Goal: Obtain resource: Download file/media

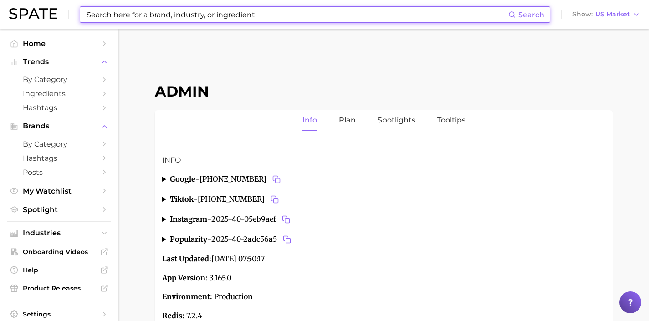
click at [182, 15] on input at bounding box center [297, 14] width 422 height 15
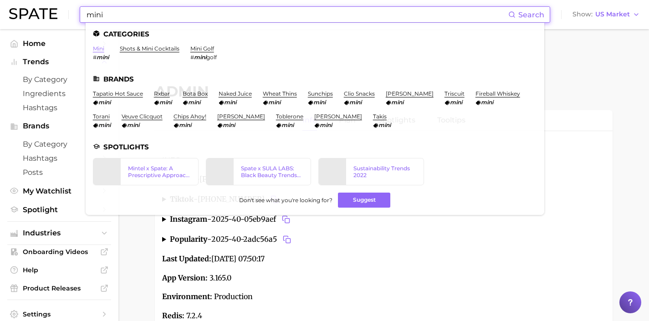
type input "mini"
click at [99, 48] on link "mini" at bounding box center [98, 48] width 11 height 7
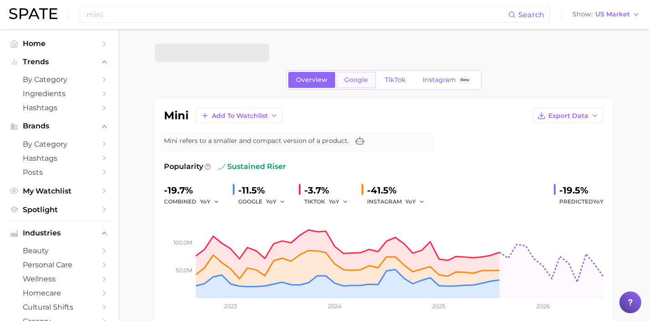
click at [362, 80] on span "Google" at bounding box center [356, 80] width 24 height 8
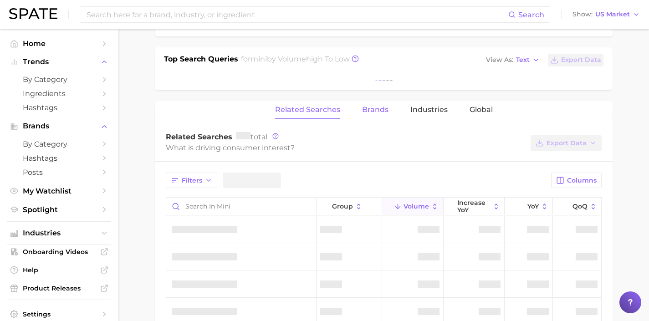
scroll to position [282, 0]
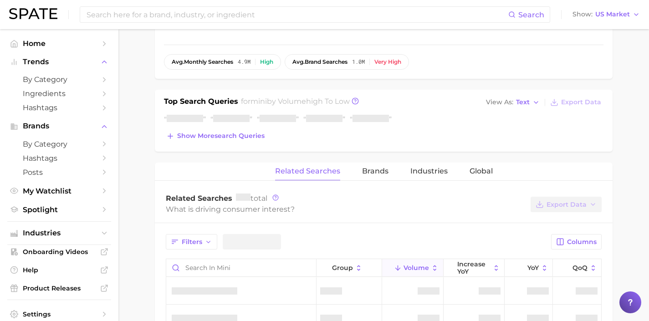
click at [435, 154] on div "mini Add to Watchlist Export Data Mini refers to a smaller and compact version …" at bounding box center [384, 204] width 458 height 774
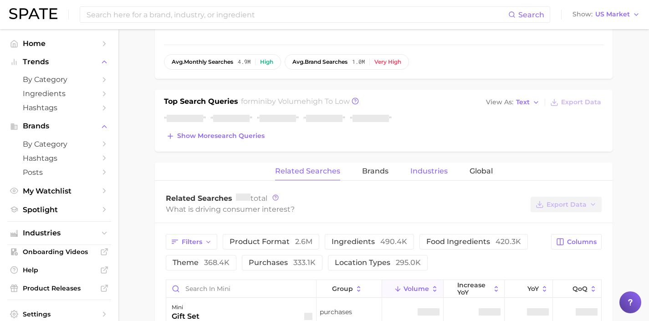
click at [432, 163] on button "Industries" at bounding box center [428, 172] width 37 height 18
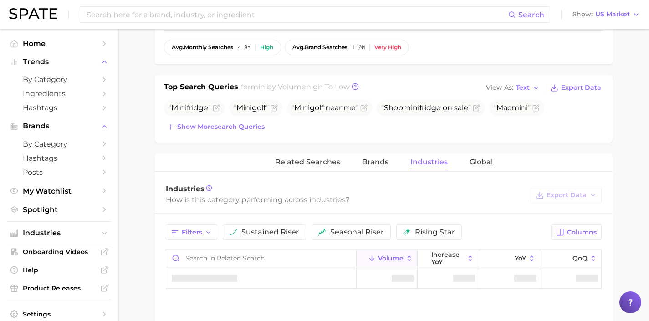
scroll to position [404, 0]
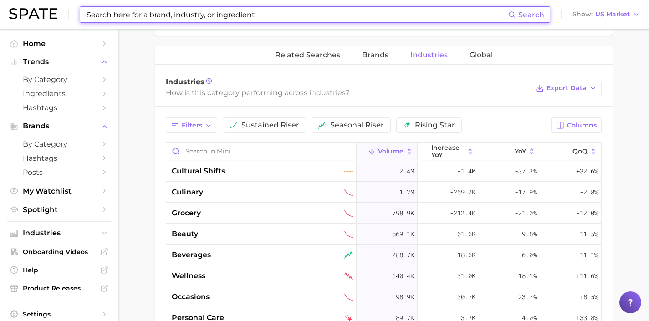
click at [126, 16] on input at bounding box center [297, 14] width 422 height 15
click at [202, 233] on div "beauty" at bounding box center [262, 234] width 181 height 11
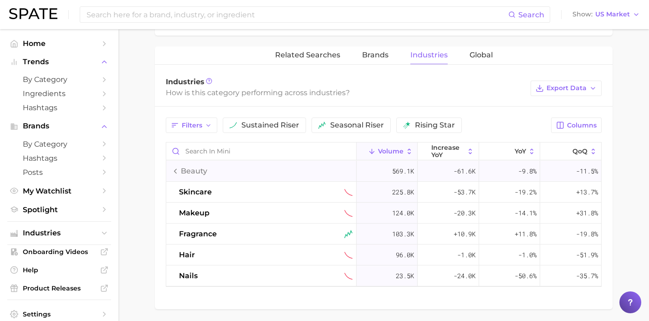
click at [173, 176] on div "beauty" at bounding box center [190, 171] width 36 height 11
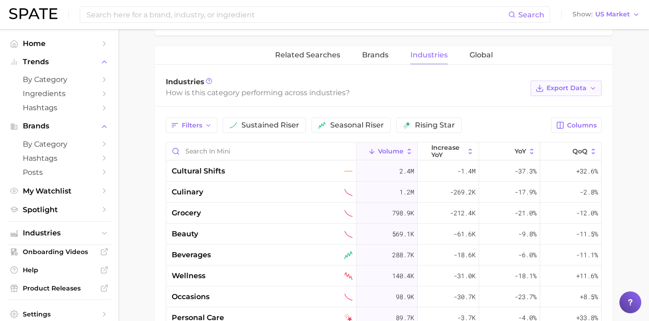
click at [582, 86] on span "Export Data" at bounding box center [566, 88] width 40 height 8
click at [431, 82] on div "Industries" at bounding box center [346, 81] width 360 height 9
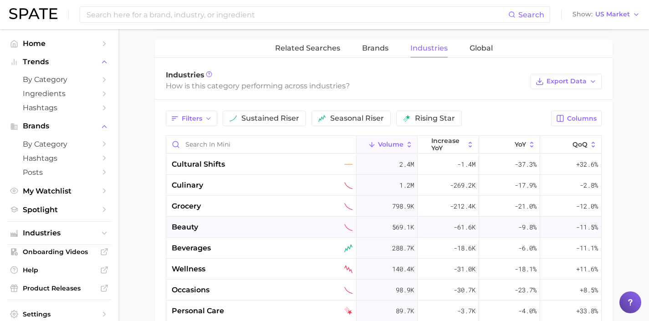
scroll to position [411, 0]
click at [567, 84] on button "Export Data" at bounding box center [565, 80] width 71 height 15
click at [565, 111] on span "Time Series CSV" at bounding box center [543, 114] width 53 height 8
click at [580, 82] on span "Export Data" at bounding box center [566, 81] width 40 height 8
click at [610, 64] on div "Industries How is this category performing across industries? Export Data Table…" at bounding box center [384, 81] width 458 height 36
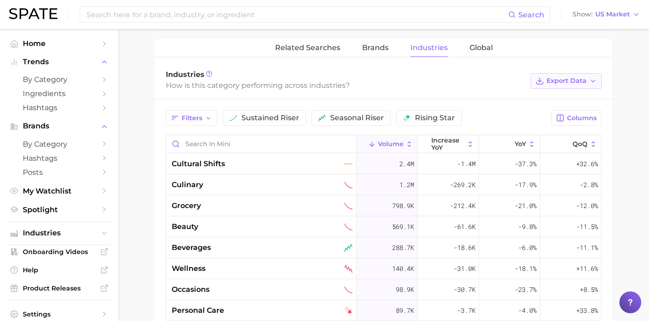
click at [583, 82] on span "Export Data" at bounding box center [566, 81] width 40 height 8
